Goal: Task Accomplishment & Management: Manage account settings

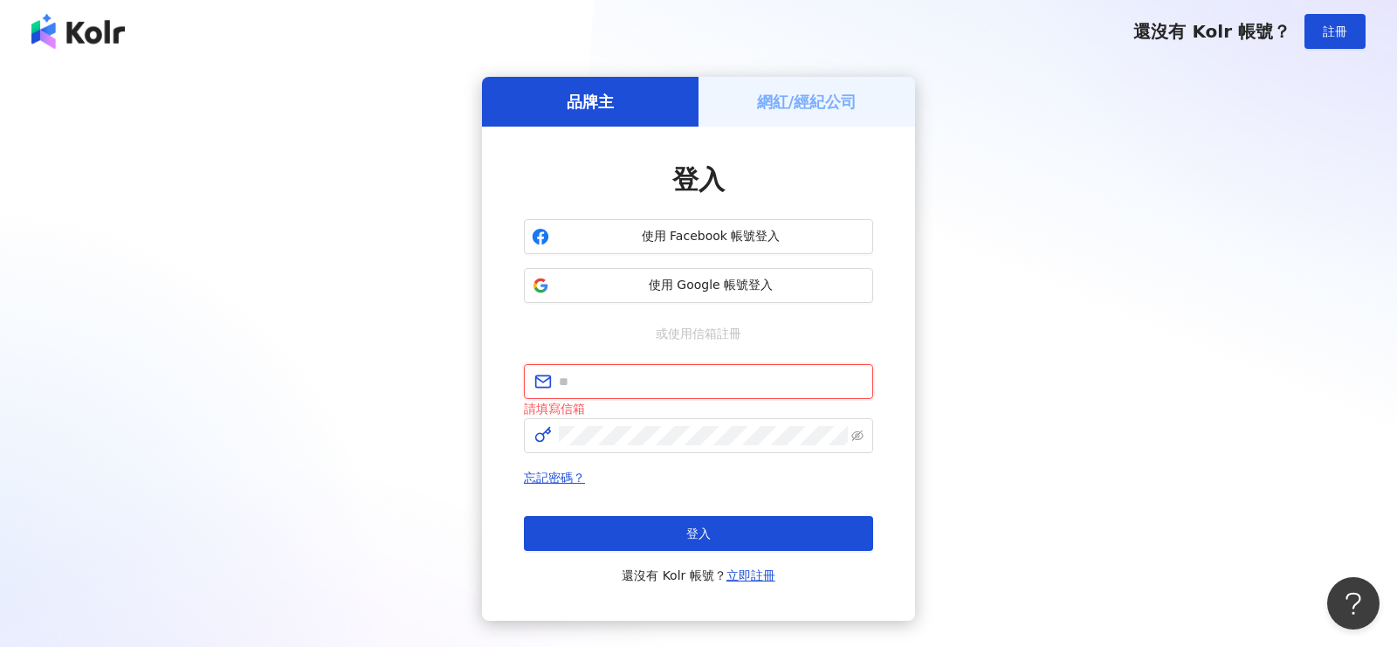
type input "**********"
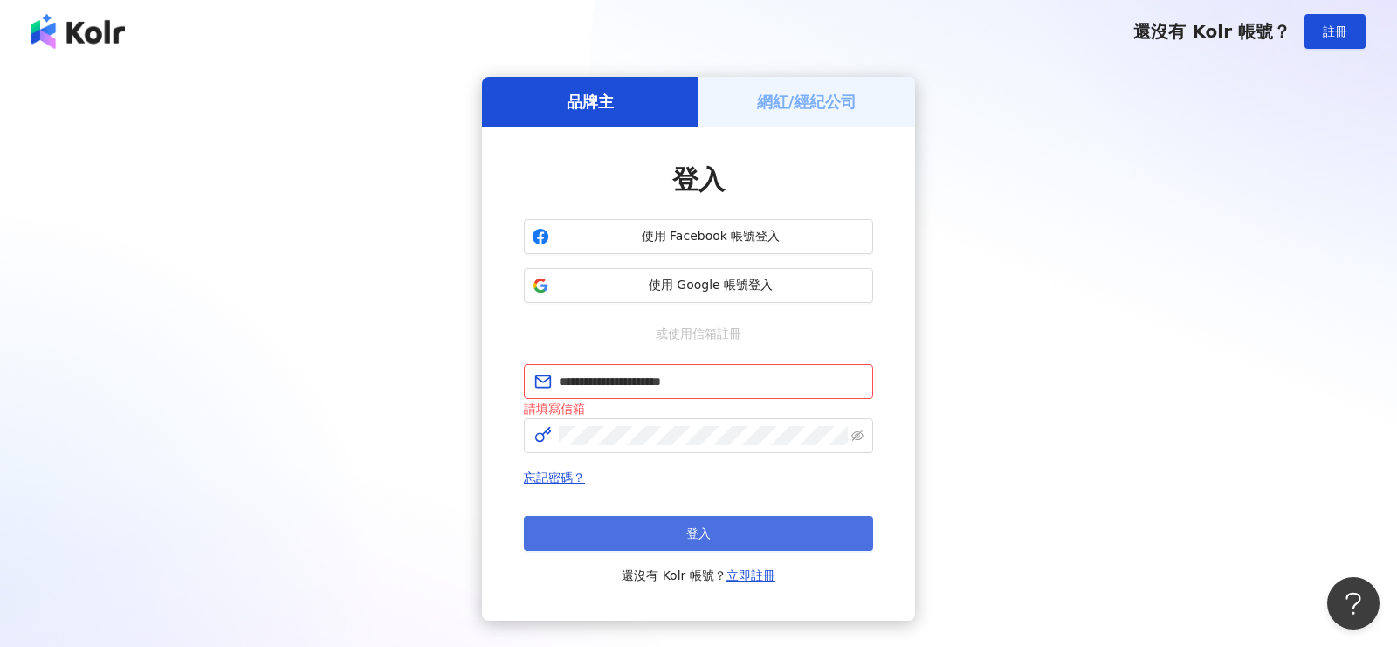
click at [700, 527] on span "登入" at bounding box center [698, 534] width 24 height 14
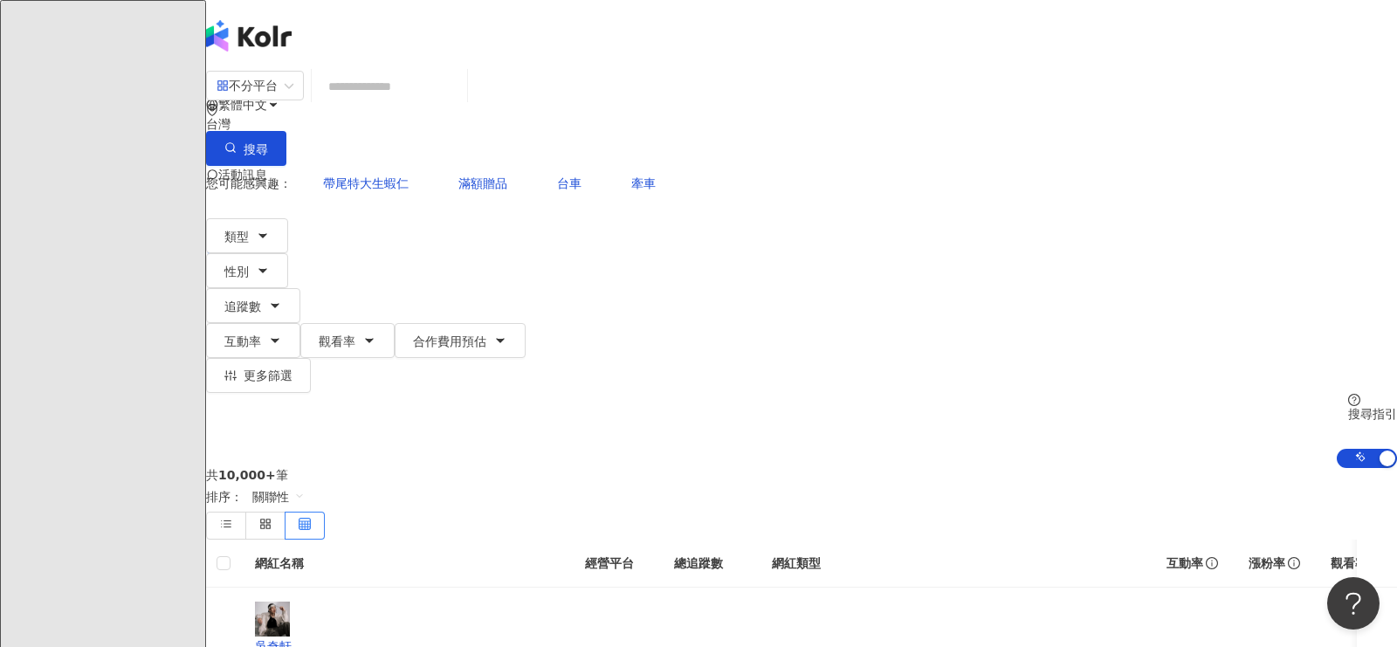
click at [253, 238] on icon at bounding box center [247, 244] width 12 height 12
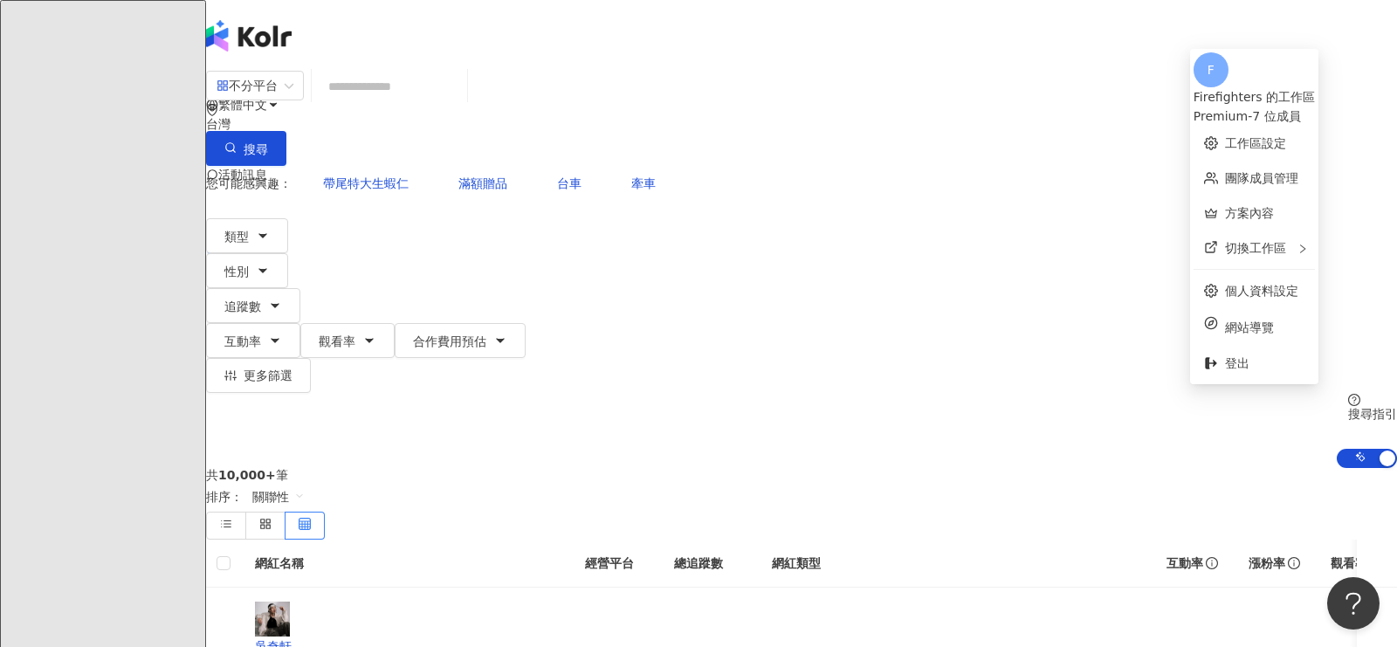
click at [1253, 107] on div "Premium - 7 位成員" at bounding box center [1254, 116] width 121 height 19
click at [1225, 171] on link "團隊成員管理" at bounding box center [1261, 178] width 73 height 14
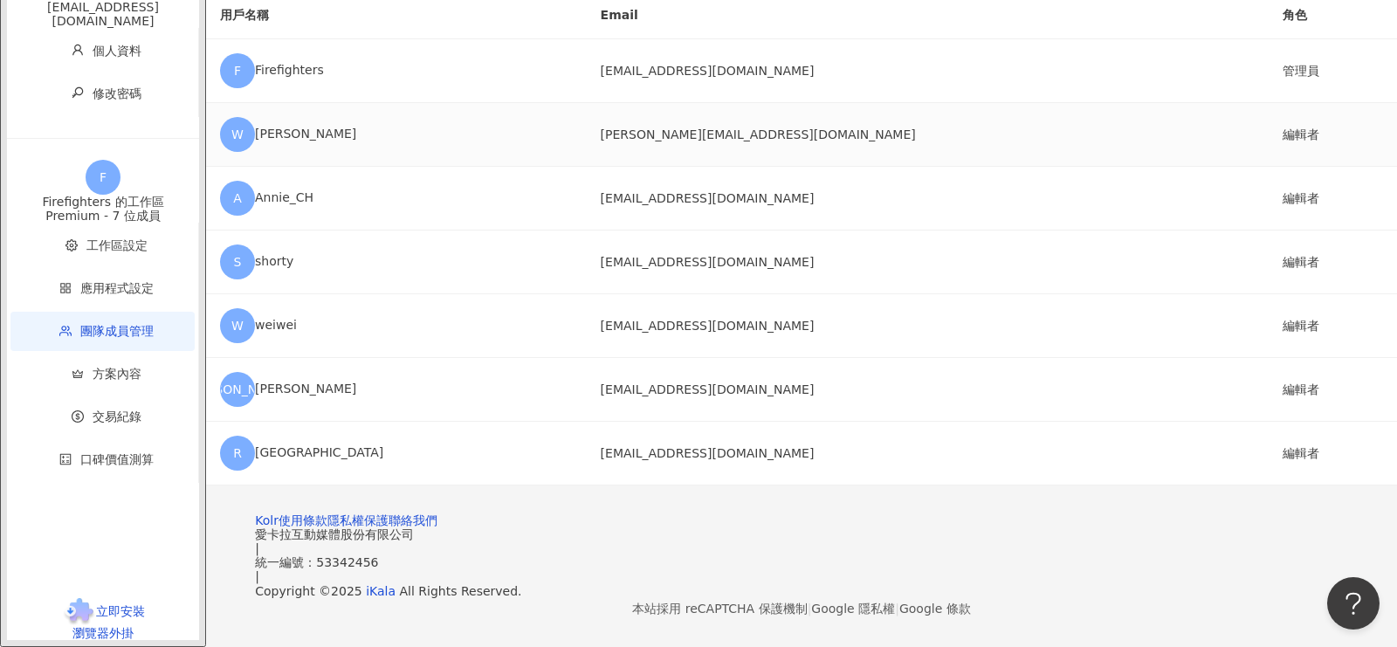
scroll to position [97, 0]
